Goal: Find specific page/section: Find specific page/section

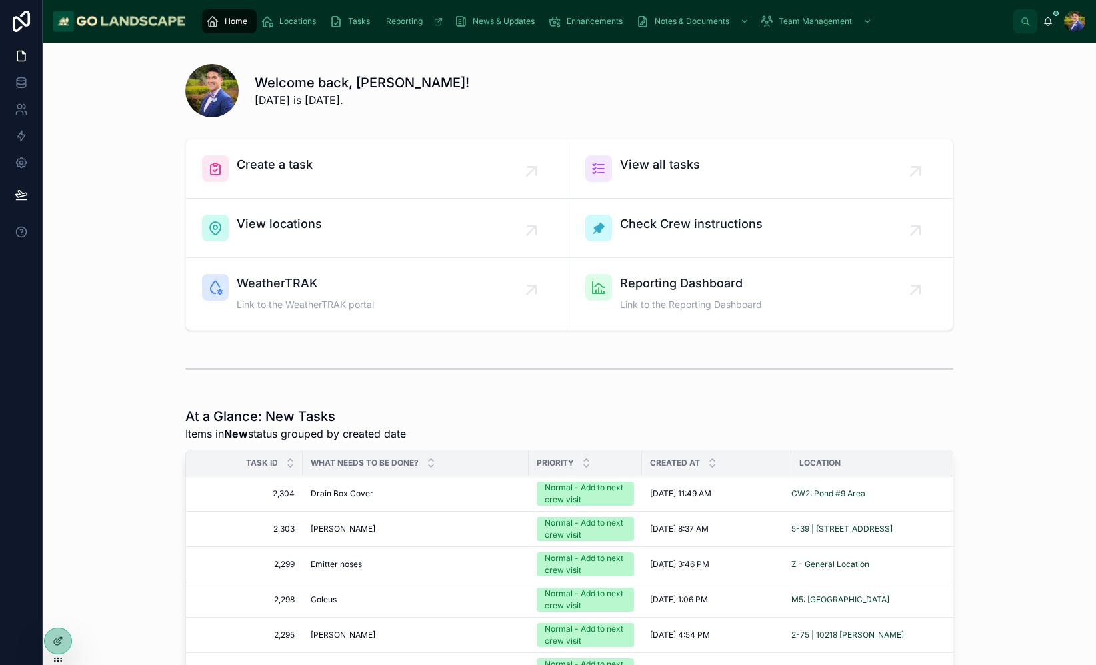
click at [347, 29] on div "Tasks" at bounding box center [352, 21] width 46 height 21
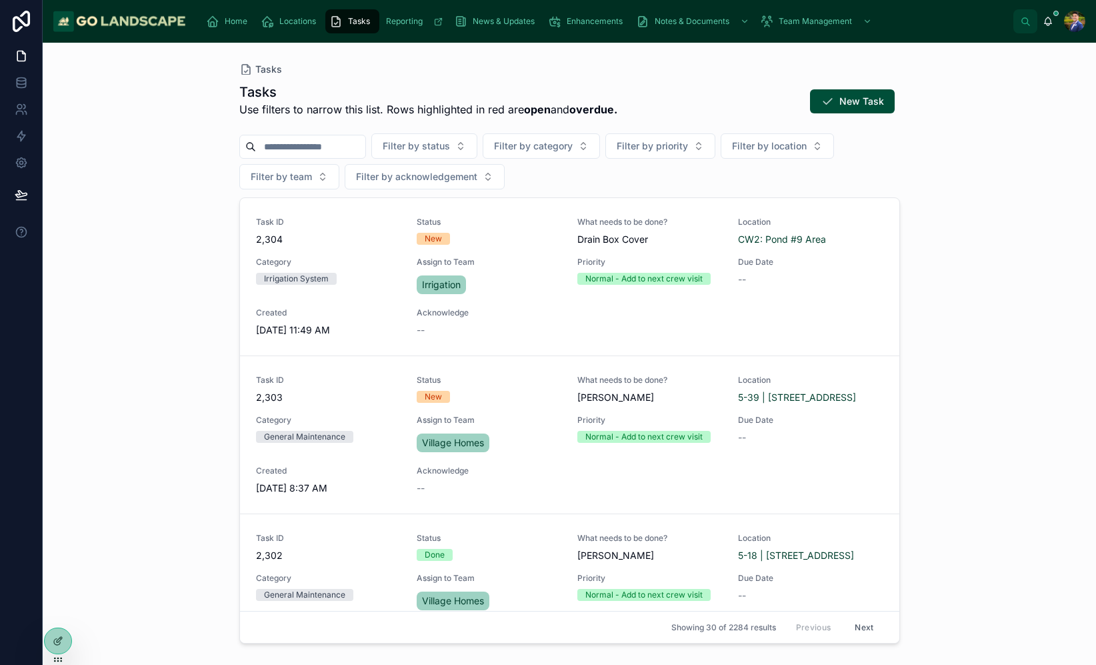
click at [309, 149] on input "text" at bounding box center [310, 146] width 109 height 19
click at [658, 148] on span "Filter by priority" at bounding box center [652, 145] width 71 height 13
click at [656, 111] on div "Tasks Use filters to narrow this list. Rows highlighted in red are open and ove…" at bounding box center [569, 104] width 661 height 43
click at [778, 152] on span "Filter by location" at bounding box center [769, 145] width 75 height 13
type input "****"
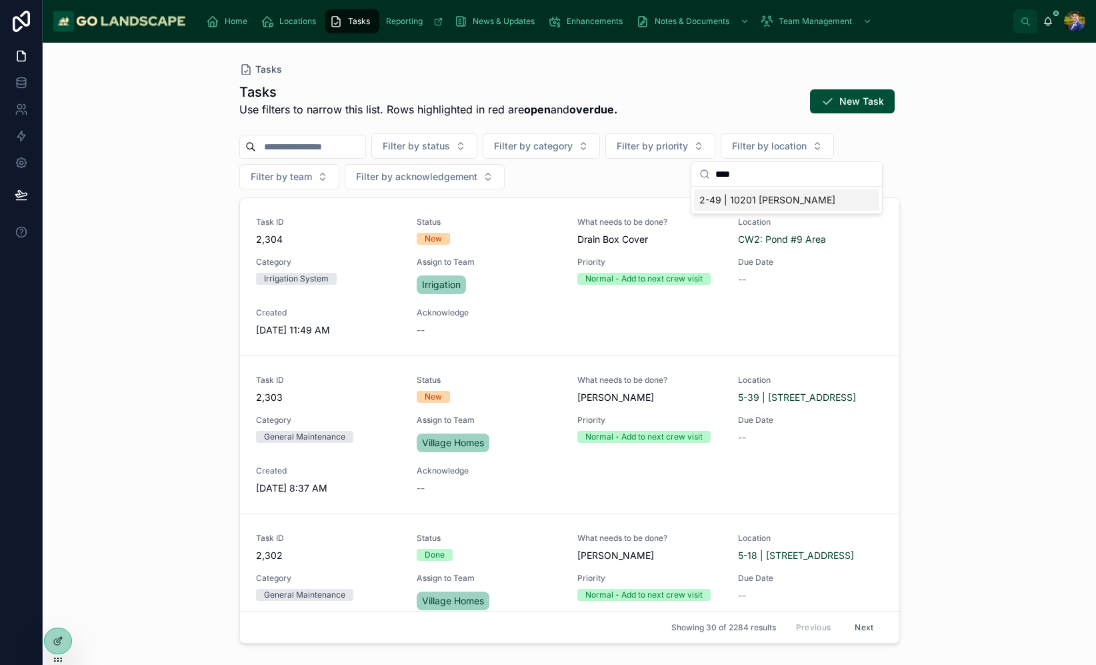
click at [776, 198] on span "2-49 | 10201 [PERSON_NAME]" at bounding box center [767, 199] width 136 height 13
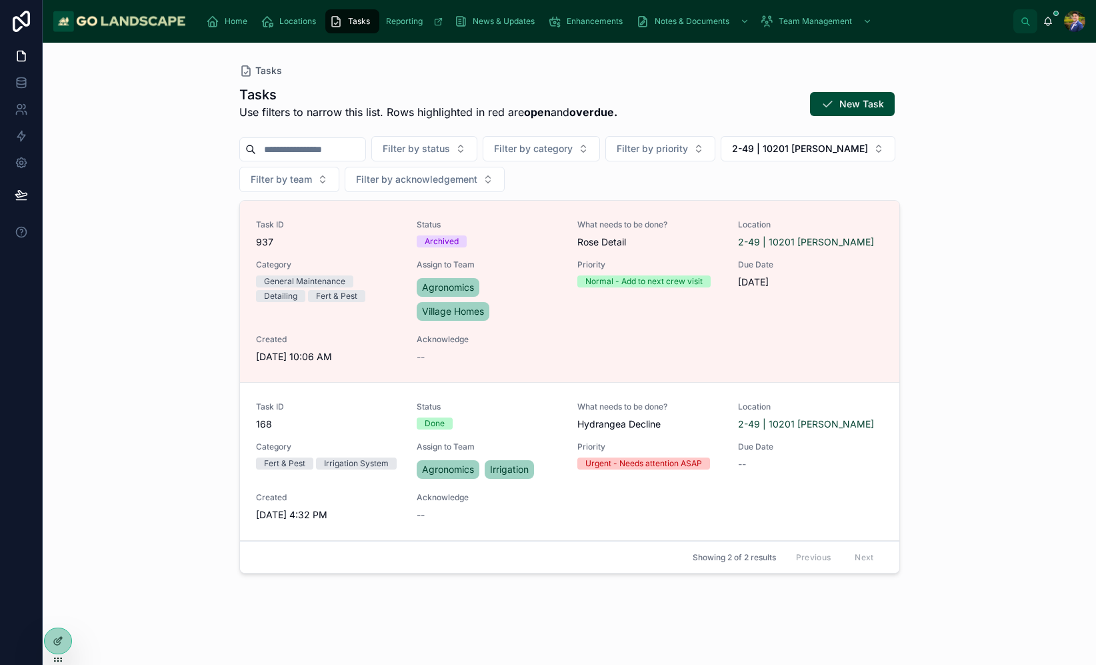
click at [950, 370] on div "Tasks Tasks Use filters to narrow this list. Rows highlighted in red are open a…" at bounding box center [569, 354] width 1053 height 622
click at [1028, 288] on div "Tasks Tasks Use filters to narrow this list. Rows highlighted in red are open a…" at bounding box center [569, 354] width 1053 height 622
click at [1036, 322] on div "Tasks Tasks Use filters to narrow this list. Rows highlighted in red are open a…" at bounding box center [569, 354] width 1053 height 622
click at [977, 333] on div "Tasks Tasks Use filters to narrow this list. Rows highlighted in red are open a…" at bounding box center [569, 354] width 1053 height 622
click at [292, 20] on span "Locations" at bounding box center [297, 21] width 37 height 11
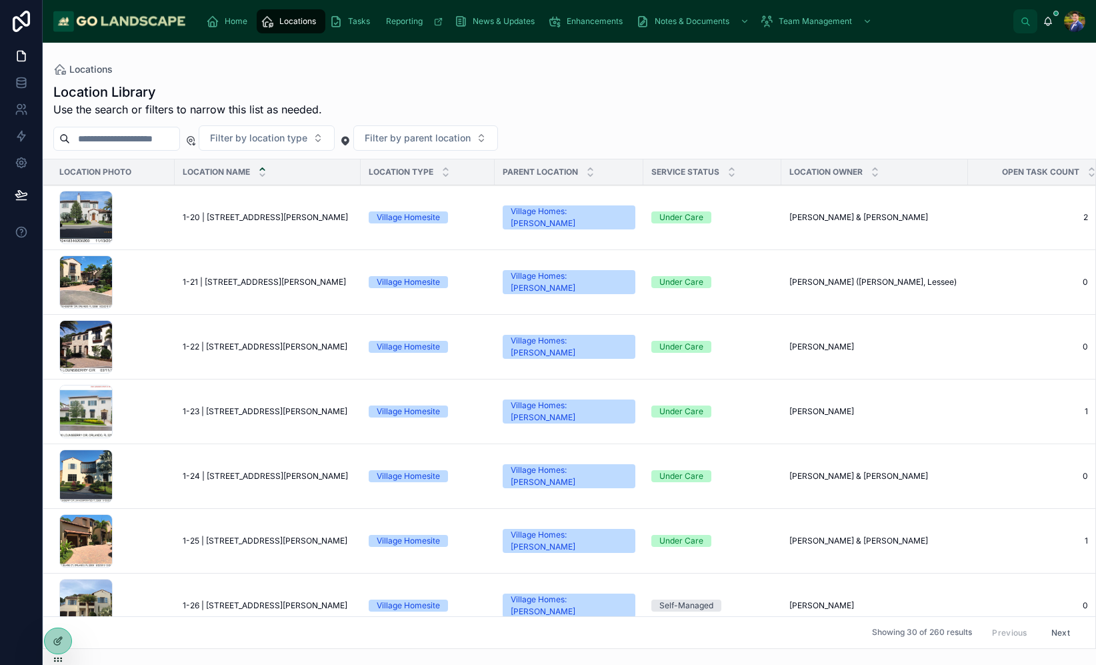
drag, startPoint x: 228, startPoint y: 360, endPoint x: 206, endPoint y: 309, distance: 55.8
click at [227, 353] on td "1-22 | [STREET_ADDRESS][PERSON_NAME] 1-22 | [STREET_ADDRESS][PERSON_NAME]" at bounding box center [268, 347] width 186 height 65
click at [301, 140] on span "Filter by location type" at bounding box center [258, 137] width 97 height 13
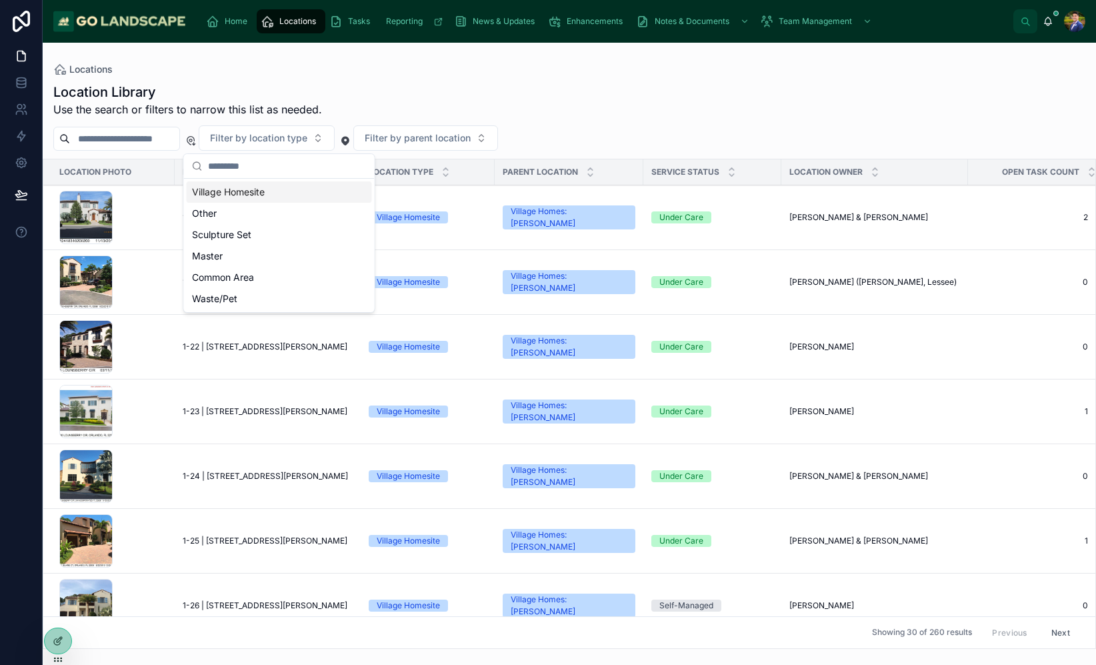
click at [449, 80] on div "Location Library Use the search or filters to narrow this list as needed. Filte…" at bounding box center [569, 362] width 1053 height 574
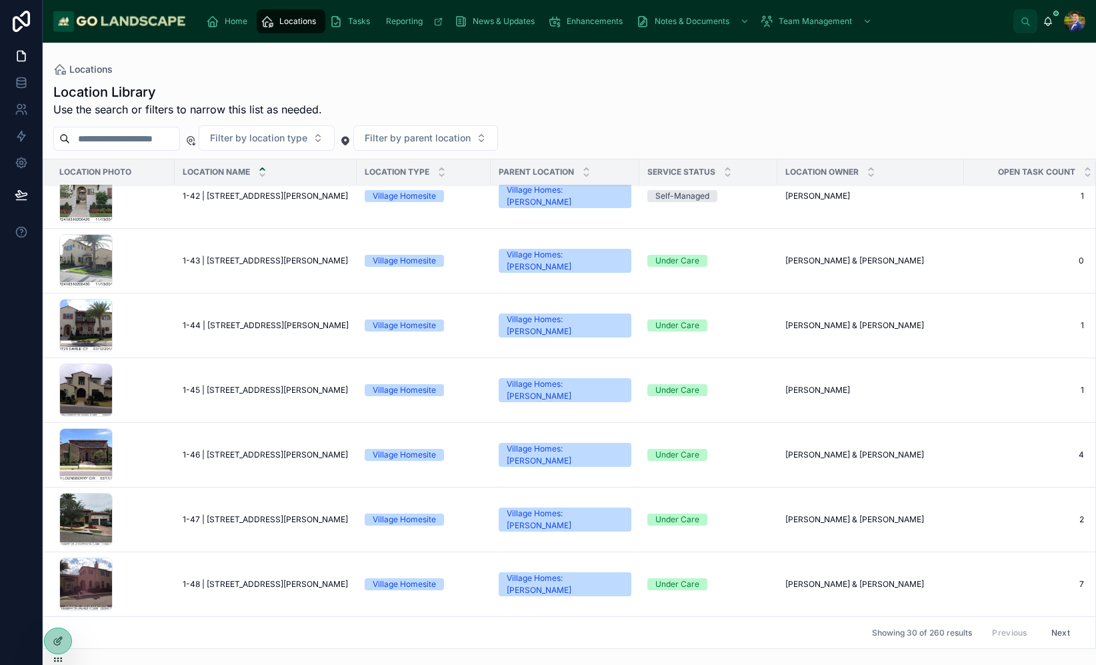
scroll to position [1508, 0]
click at [141, 138] on input "text" at bounding box center [124, 138] width 109 height 19
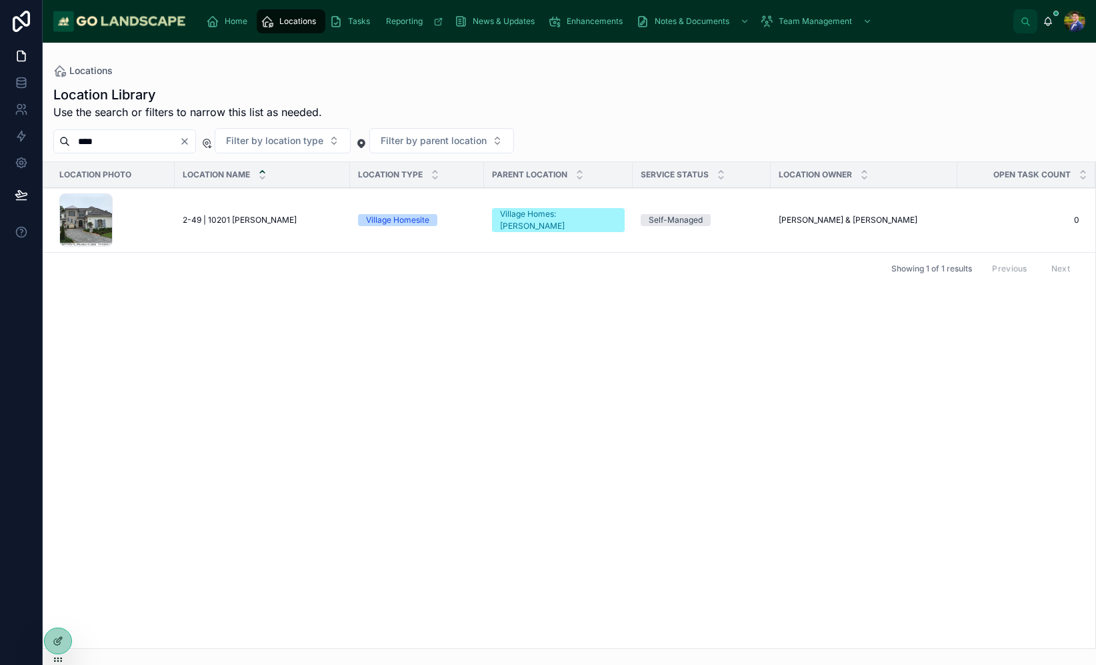
type input "****"
click at [627, 122] on div "Location Library Use the search or filters to narrow this list as needed. **** …" at bounding box center [569, 362] width 1053 height 571
click at [856, 204] on td "[PERSON_NAME] & [PERSON_NAME] [PERSON_NAME] & [PERSON_NAME]" at bounding box center [863, 220] width 187 height 65
click at [799, 219] on span "[PERSON_NAME] & [PERSON_NAME]" at bounding box center [847, 220] width 139 height 11
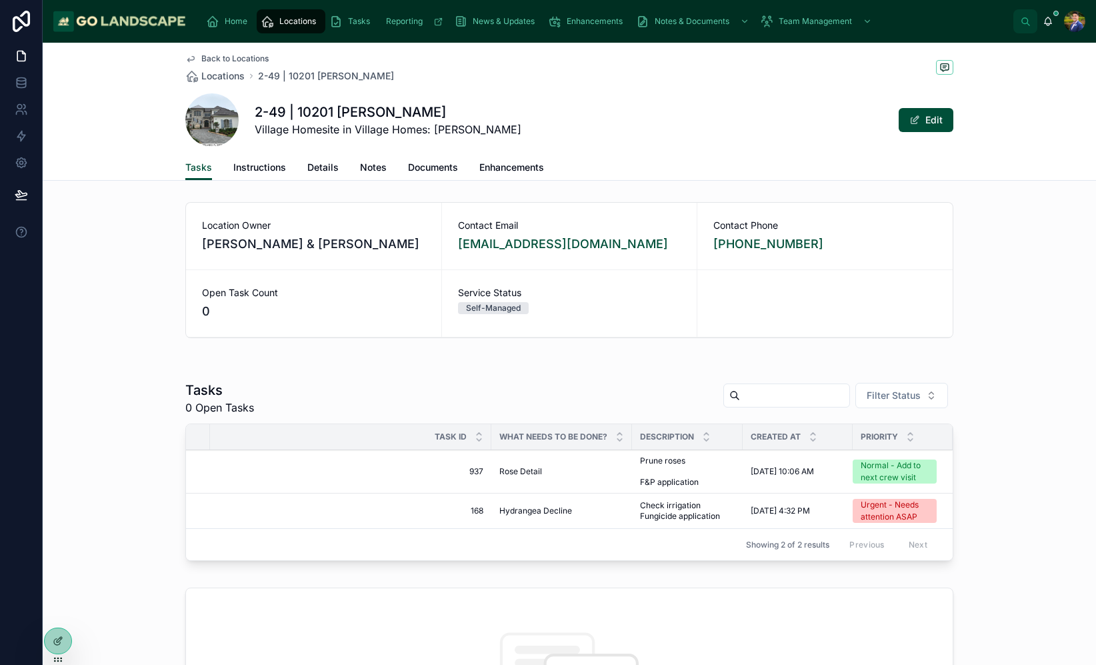
click at [217, 125] on span at bounding box center [211, 119] width 53 height 53
click at [211, 59] on span "Back to Locations" at bounding box center [234, 58] width 67 height 11
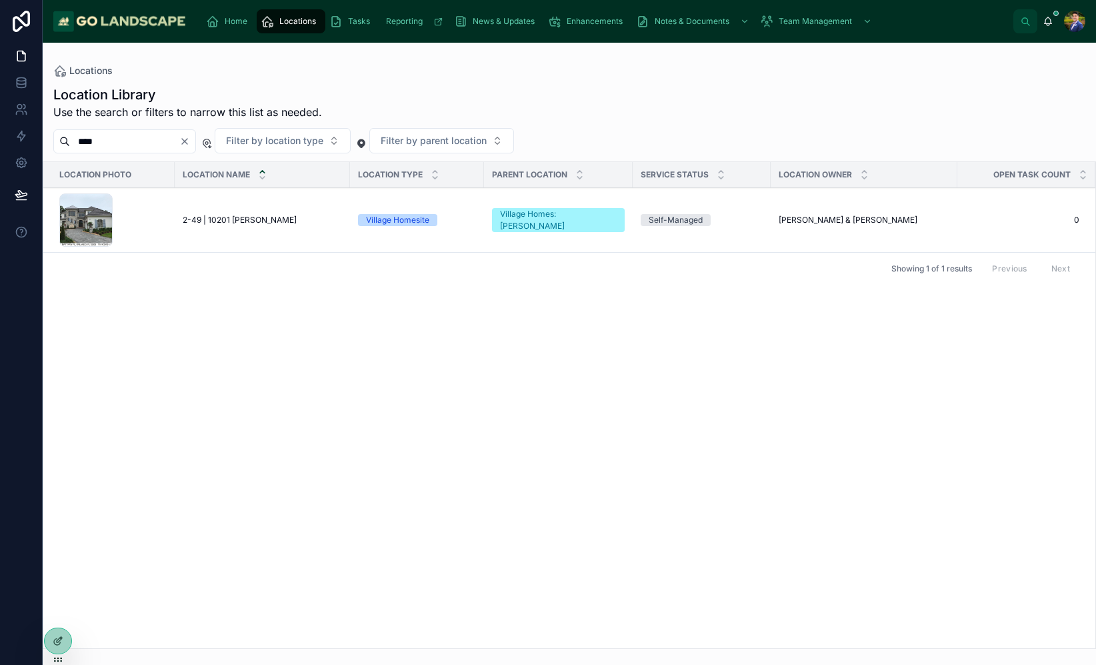
click at [241, 34] on div "Home Locations Tasks Reporting News & Updates Enhancements Notes & Documents Te…" at bounding box center [605, 21] width 816 height 29
click at [237, 27] on div "Home" at bounding box center [229, 21] width 47 height 21
